Goal: Feedback & Contribution: Leave review/rating

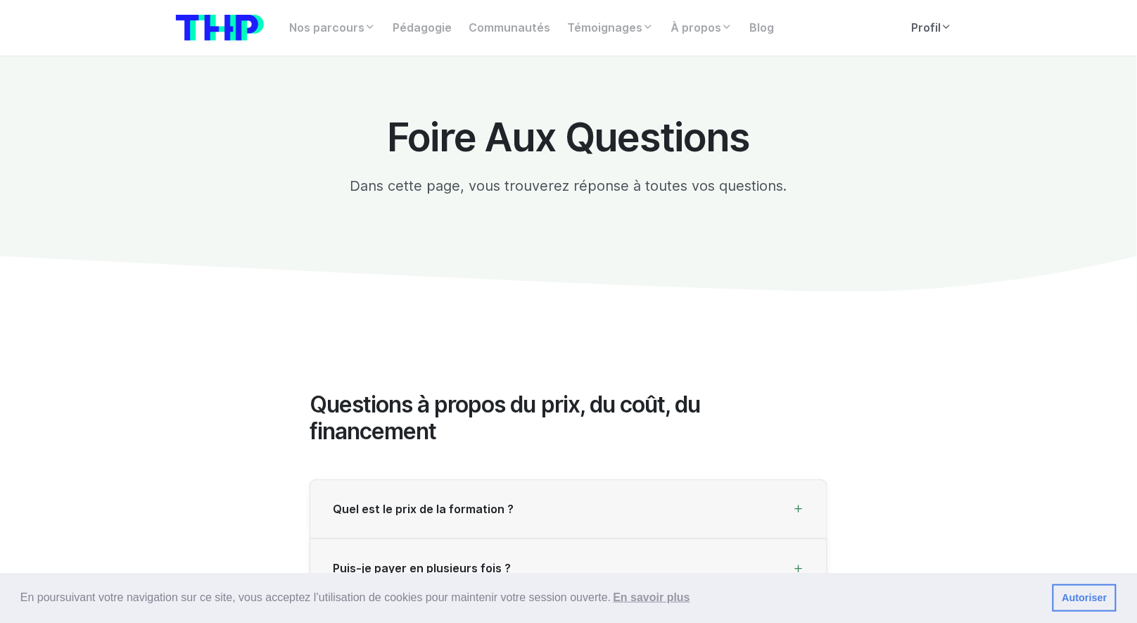
click at [951, 24] on icon at bounding box center [947, 26] width 11 height 11
click at [944, 40] on link "Profil" at bounding box center [933, 28] width 58 height 28
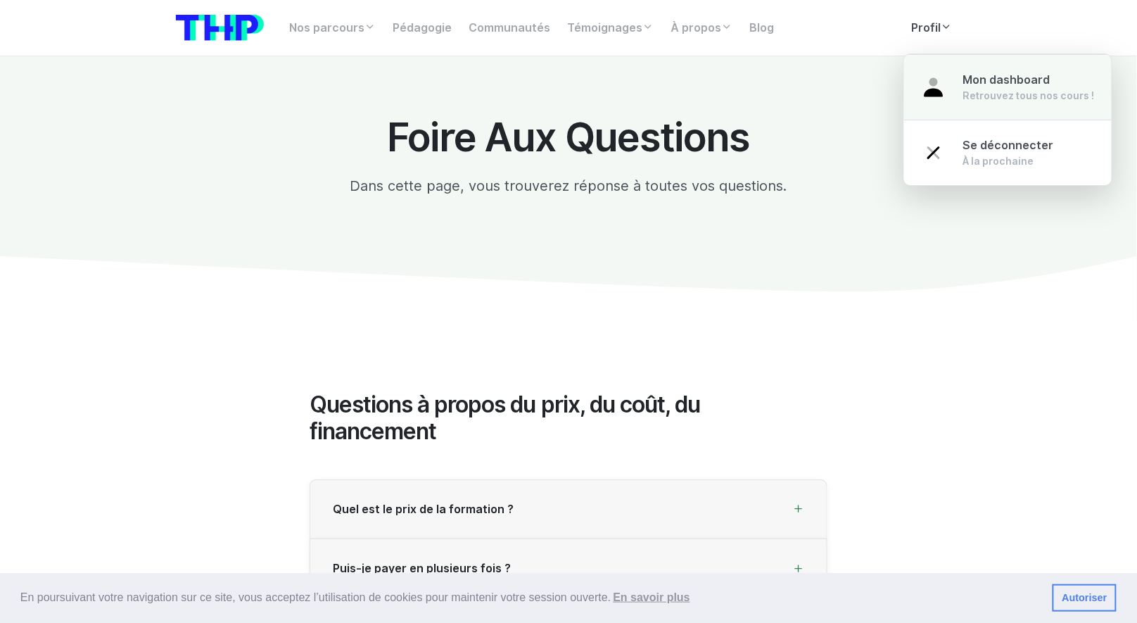
click at [963, 75] on span "Mon dashboard" at bounding box center [1006, 79] width 87 height 13
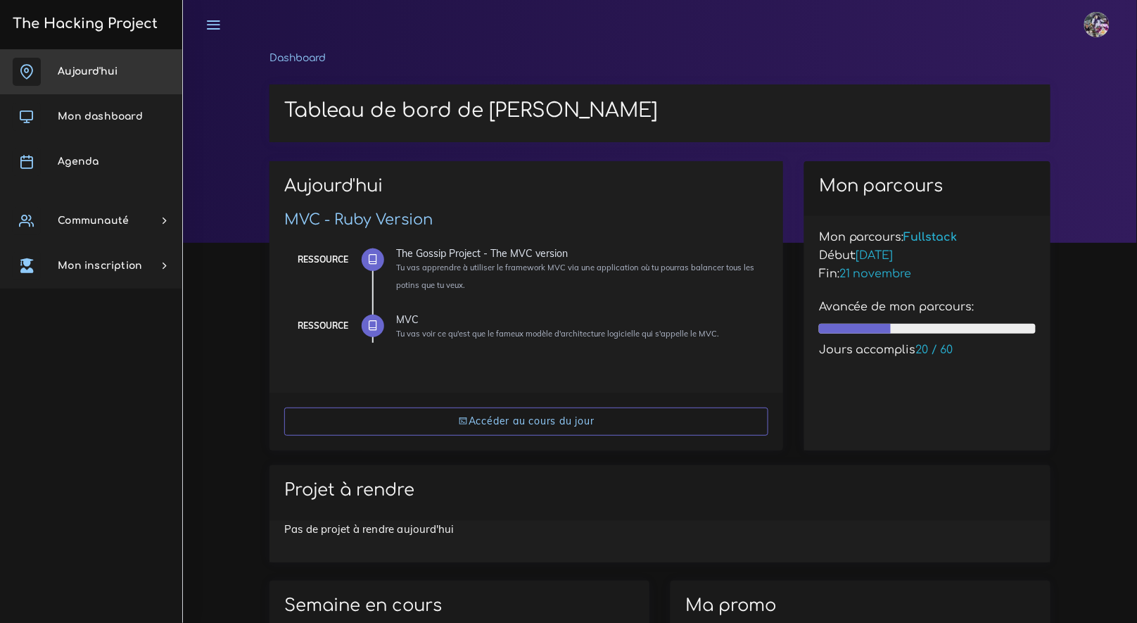
click at [116, 89] on link "Aujourd'hui" at bounding box center [91, 71] width 182 height 45
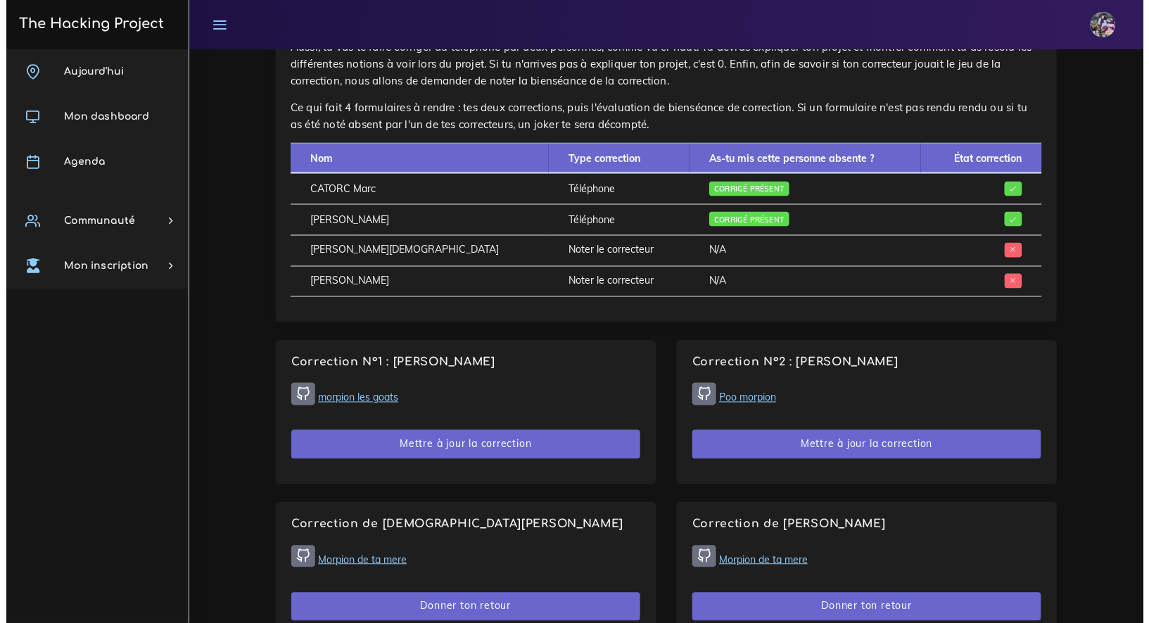
scroll to position [658, 0]
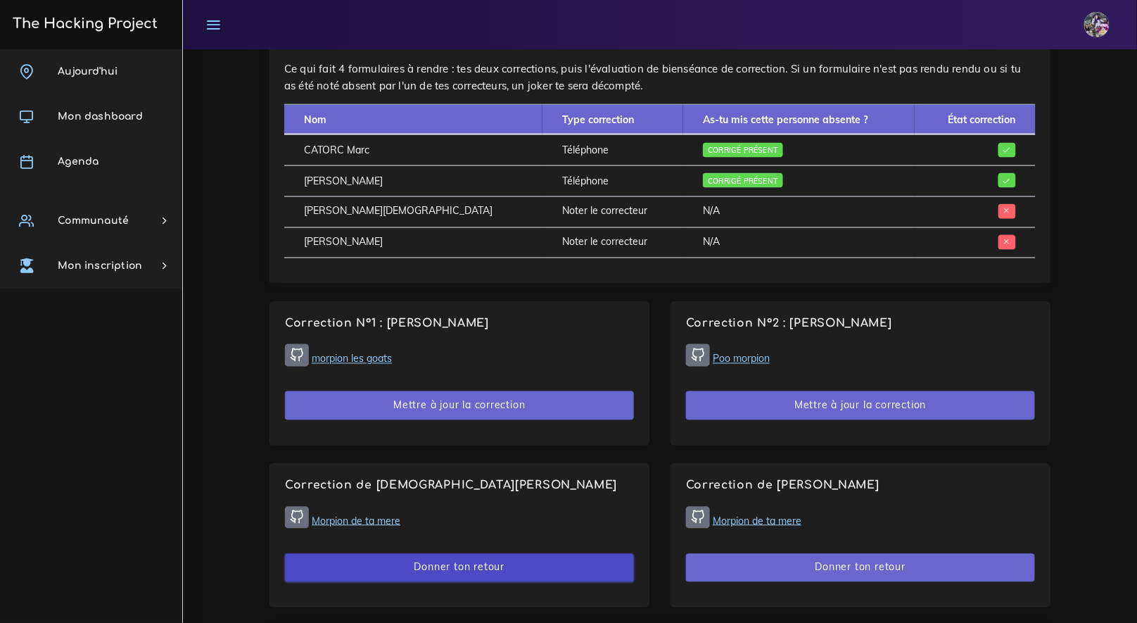
click at [518, 557] on button "Donner ton retour" at bounding box center [459, 568] width 349 height 29
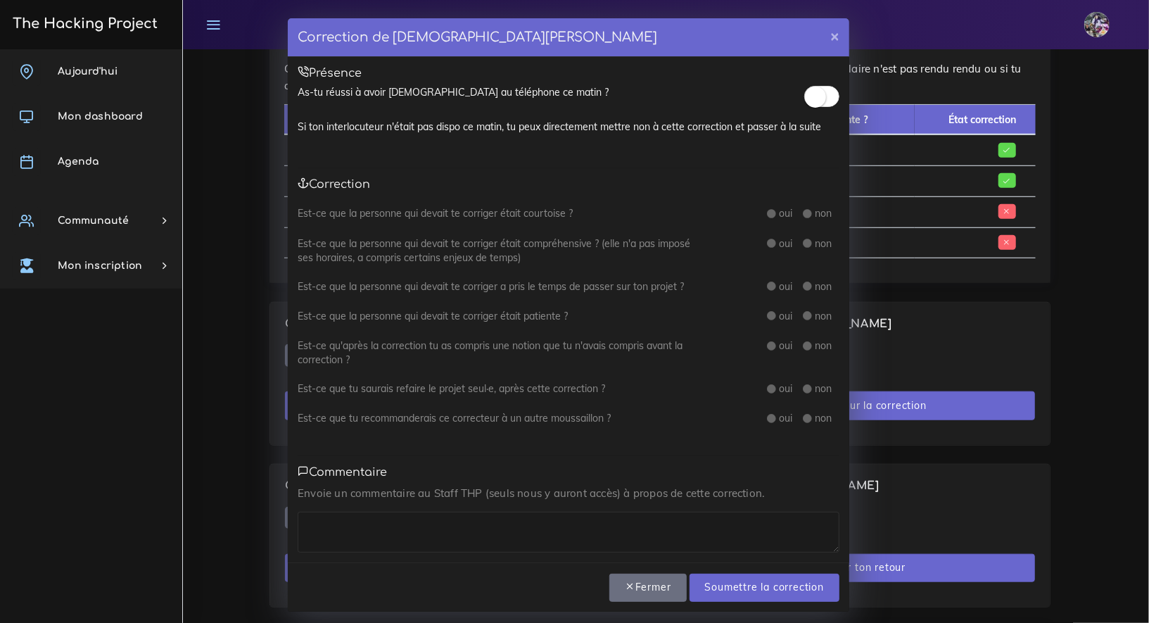
click at [818, 99] on small at bounding box center [815, 97] width 21 height 21
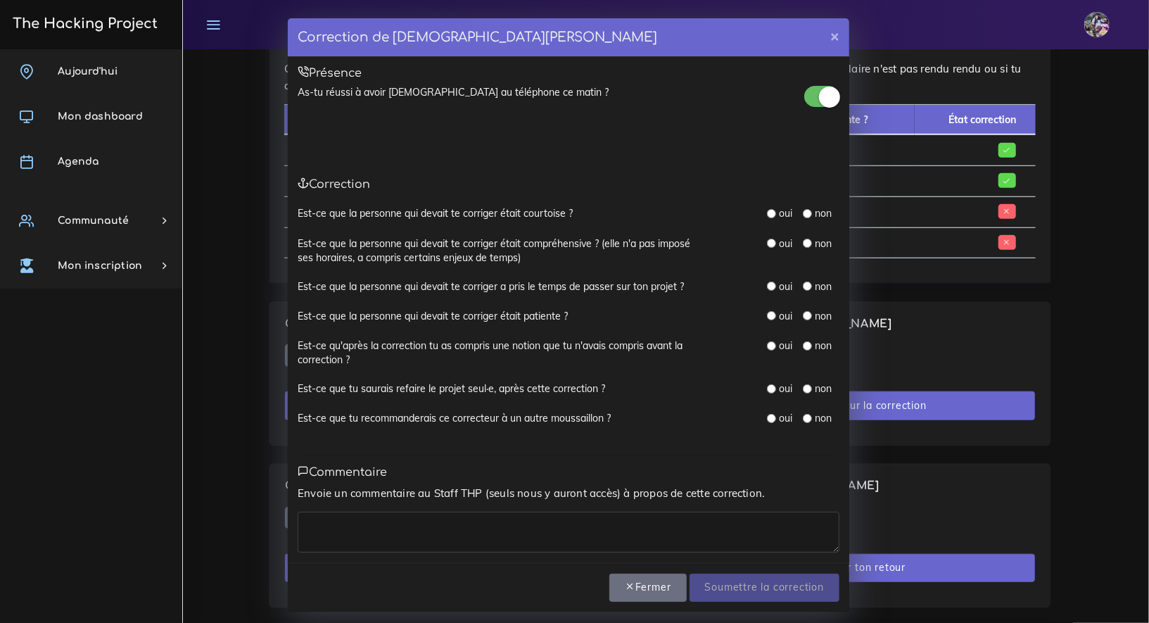
click at [767, 210] on input "radio" at bounding box center [771, 213] width 9 height 9
radio input "true"
click at [763, 232] on div "Est-ce que la personne qui devait te corriger était courtoise ? oui non" at bounding box center [569, 221] width 542 height 30
click at [769, 288] on input "radio" at bounding box center [771, 285] width 9 height 9
radio input "true"
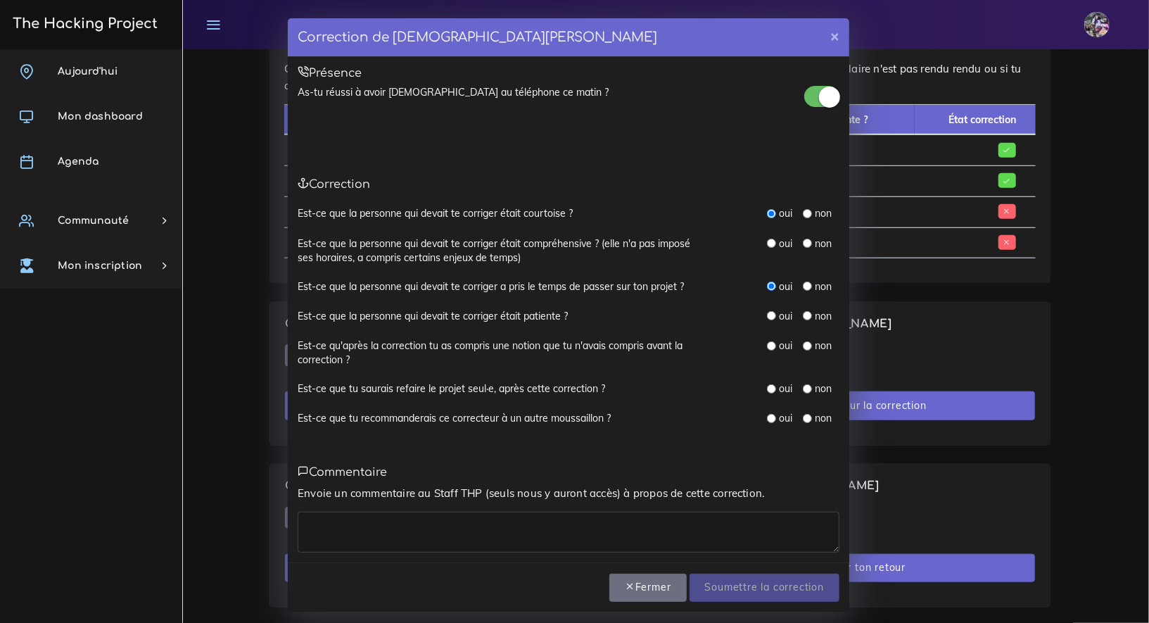
click at [767, 237] on div "oui" at bounding box center [779, 243] width 25 height 14
click at [767, 251] on div "oui non" at bounding box center [803, 243] width 72 height 15
click at [767, 248] on div "oui" at bounding box center [779, 243] width 25 height 14
click at [767, 247] on div "oui" at bounding box center [779, 243] width 25 height 14
click at [767, 246] on input "radio" at bounding box center [771, 243] width 9 height 9
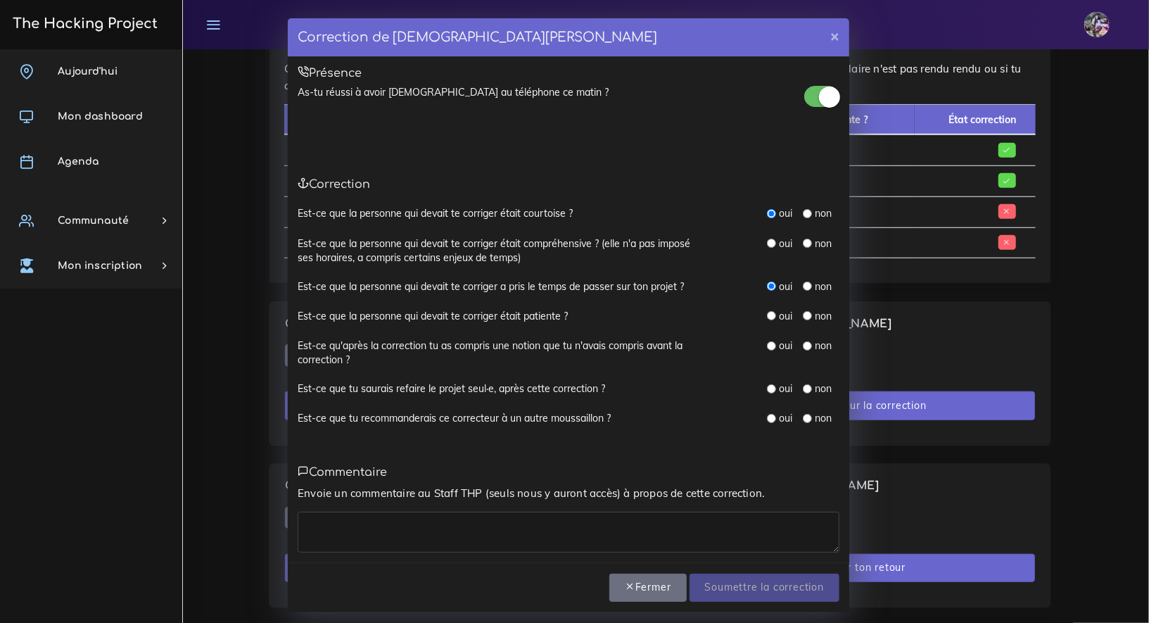
radio input "true"
click at [803, 347] on input "radio" at bounding box center [807, 345] width 9 height 9
radio input "true"
click at [768, 395] on div "oui non" at bounding box center [803, 388] width 72 height 15
click at [768, 393] on div "oui" at bounding box center [779, 388] width 25 height 14
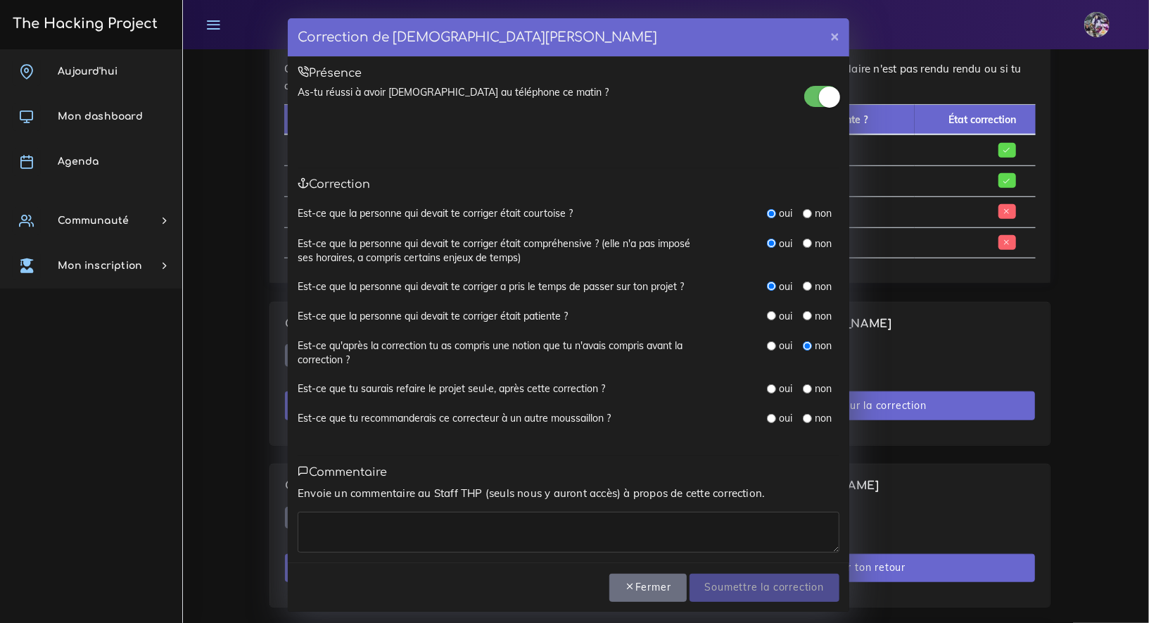
click at [768, 391] on input "radio" at bounding box center [771, 388] width 9 height 9
radio input "true"
click at [767, 424] on div "oui non" at bounding box center [803, 418] width 72 height 15
click at [768, 417] on input "radio" at bounding box center [771, 418] width 9 height 9
radio input "true"
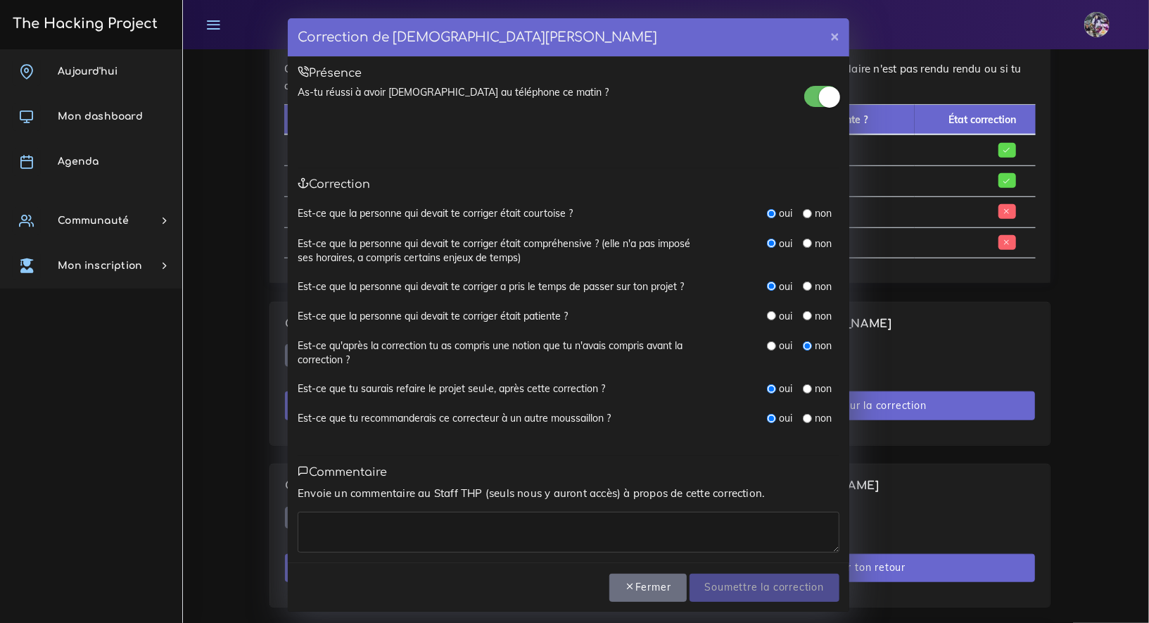
click at [705, 519] on textarea at bounding box center [569, 532] width 542 height 41
type textarea "correction un peu rapide mais pas derangeant sur un projet de ce type"
click at [723, 531] on textarea "correction un peu rapide mais pas derangeant sur un projet de ce type" at bounding box center [569, 532] width 542 height 41
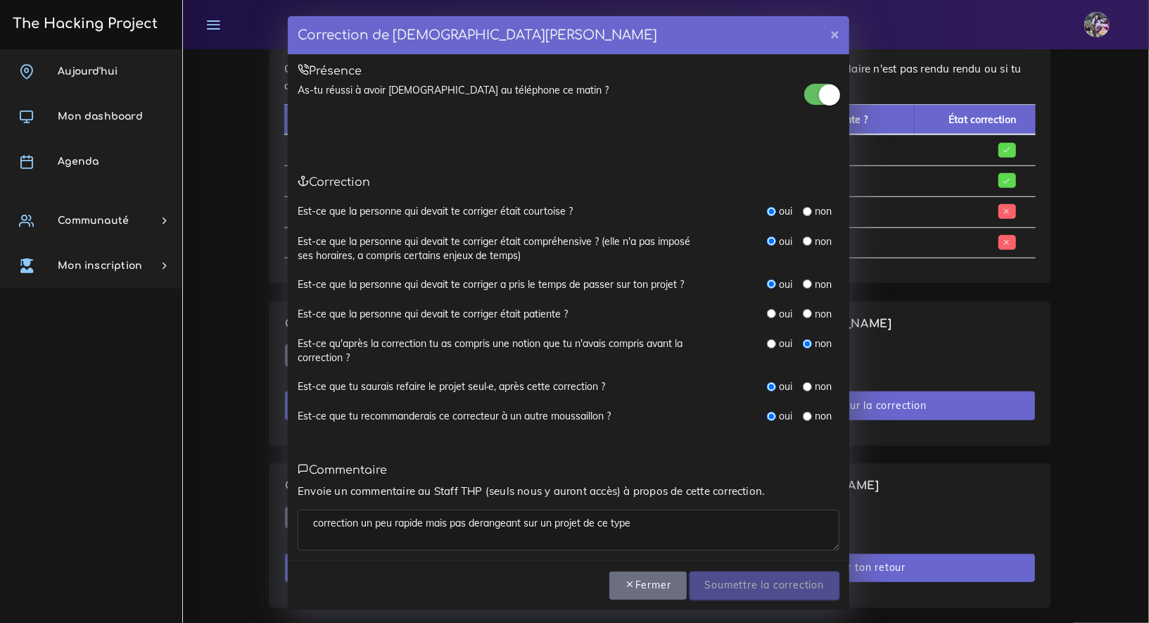
scroll to position [3, 0]
click at [767, 316] on div "oui" at bounding box center [779, 313] width 25 height 14
click at [768, 313] on input "radio" at bounding box center [771, 312] width 9 height 9
radio input "true"
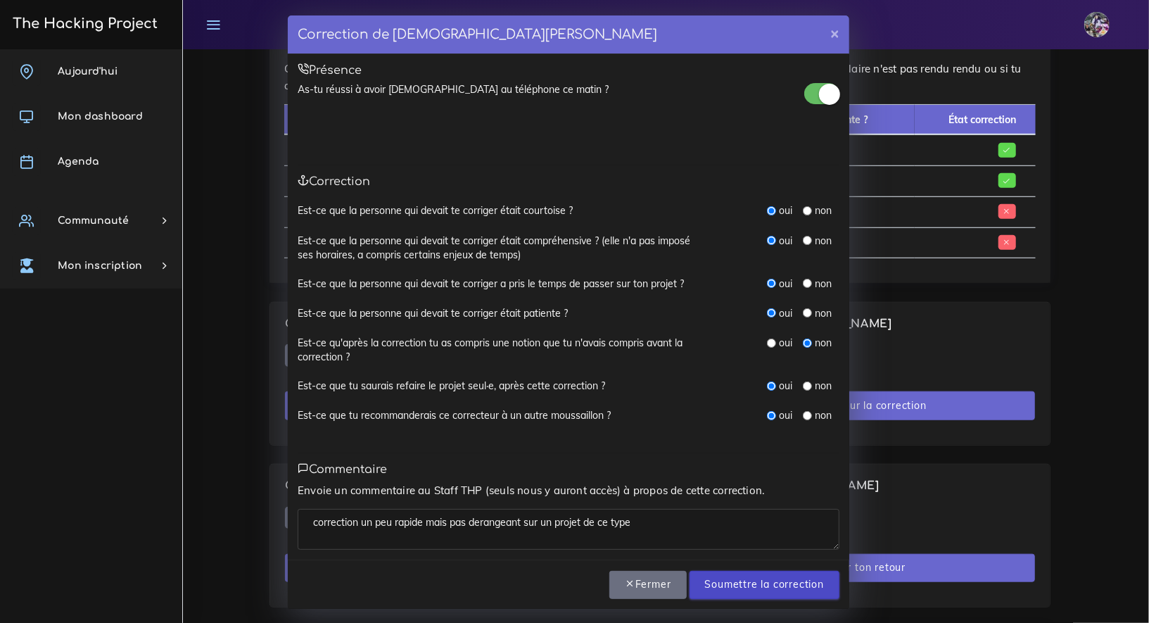
click at [772, 571] on input "Soumettre la correction" at bounding box center [765, 585] width 150 height 29
